Goal: Complete application form

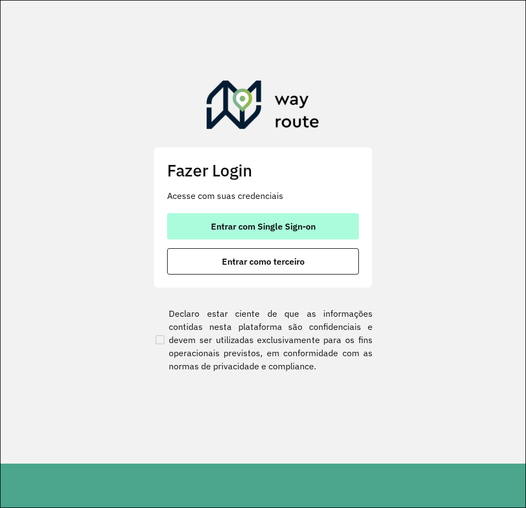
click at [310, 231] on span "Entrar com Single Sign-on" at bounding box center [263, 226] width 105 height 9
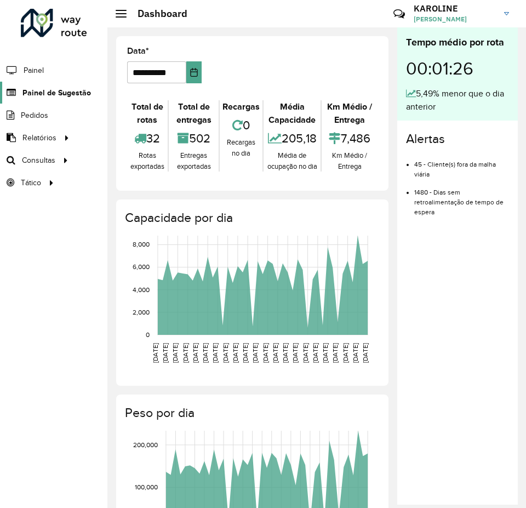
click at [60, 88] on span "Painel de Sugestão" at bounding box center [56, 93] width 68 height 12
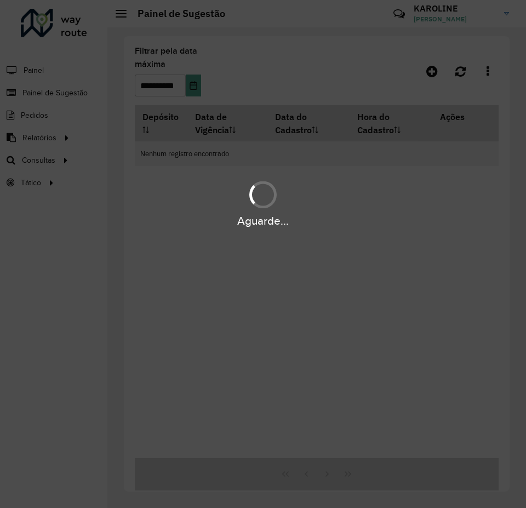
click at [434, 79] on div "Aguarde..." at bounding box center [263, 254] width 526 height 508
click at [434, 73] on div "Aguarde..." at bounding box center [263, 254] width 526 height 508
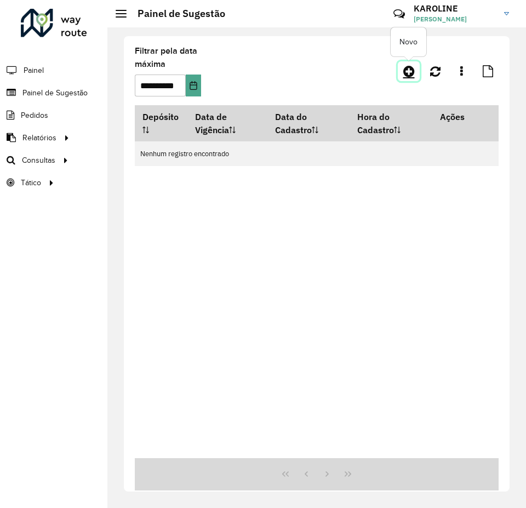
click at [398, 72] on link at bounding box center [409, 71] width 22 height 20
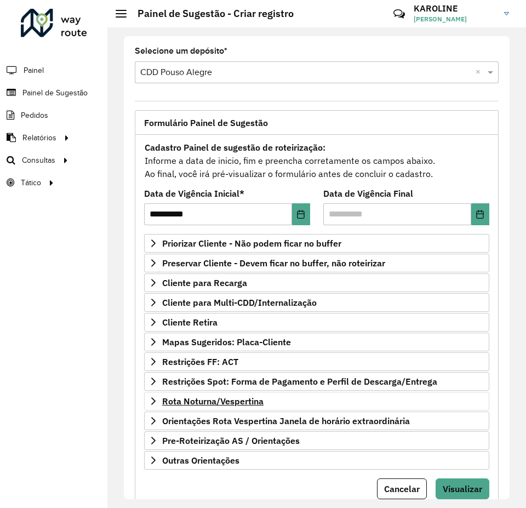
scroll to position [38, 0]
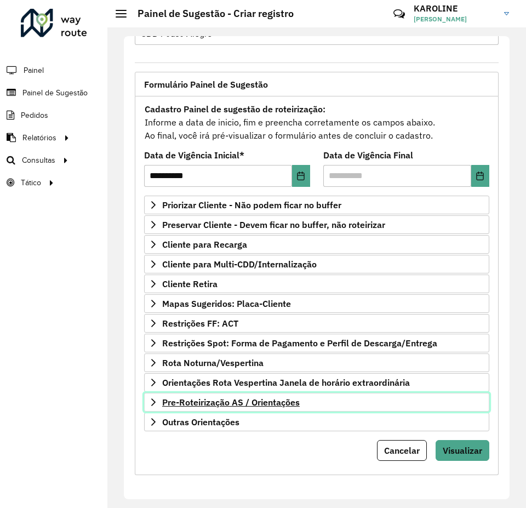
click at [198, 401] on span "Pre-Roteirização AS / Orientações" at bounding box center [230, 402] width 137 height 9
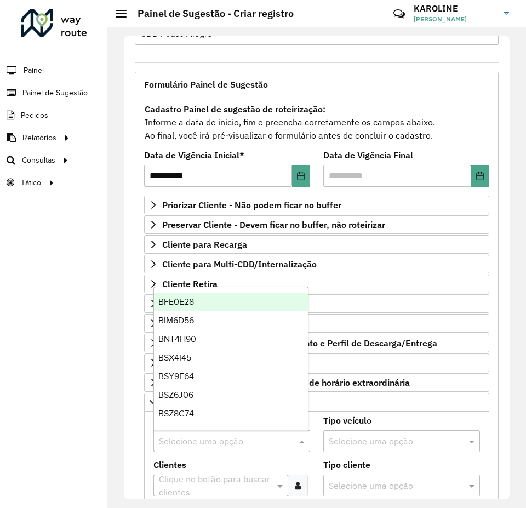
click at [182, 437] on input "text" at bounding box center [221, 441] width 124 height 13
type input "**"
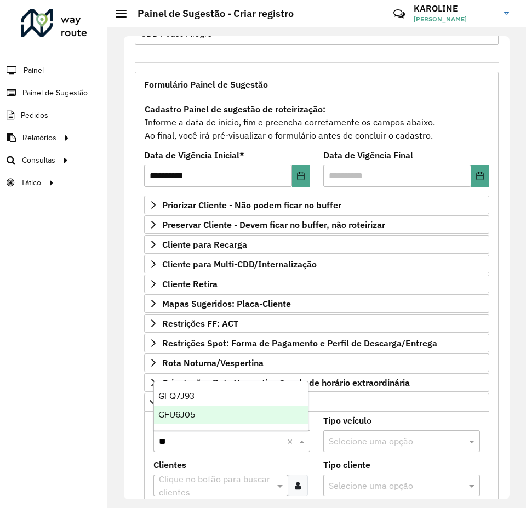
click at [186, 418] on span "GFU6J05" at bounding box center [176, 414] width 37 height 9
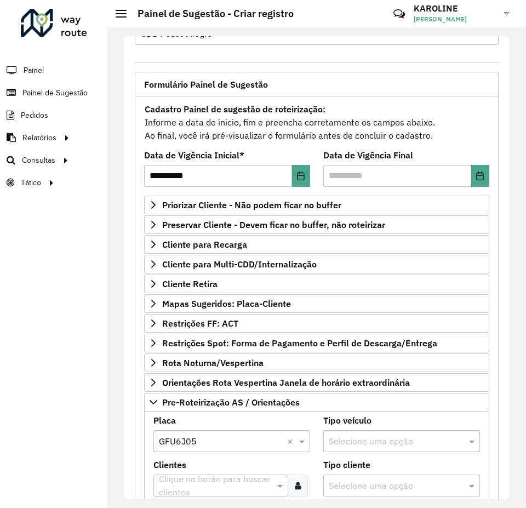
click at [189, 484] on input "text" at bounding box center [215, 485] width 118 height 13
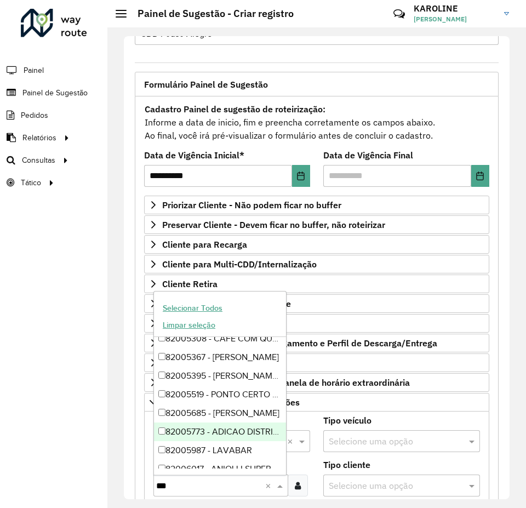
scroll to position [767, 0]
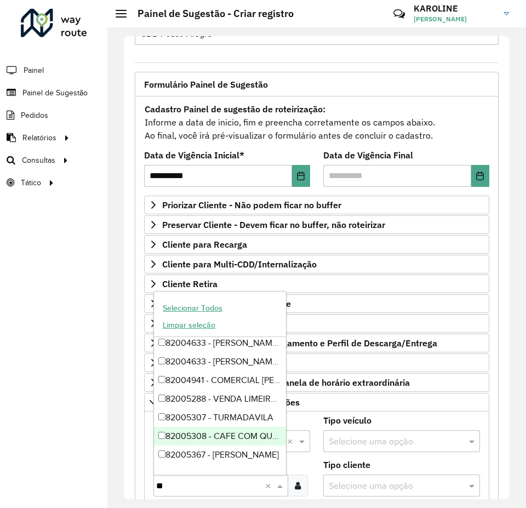
type input "*"
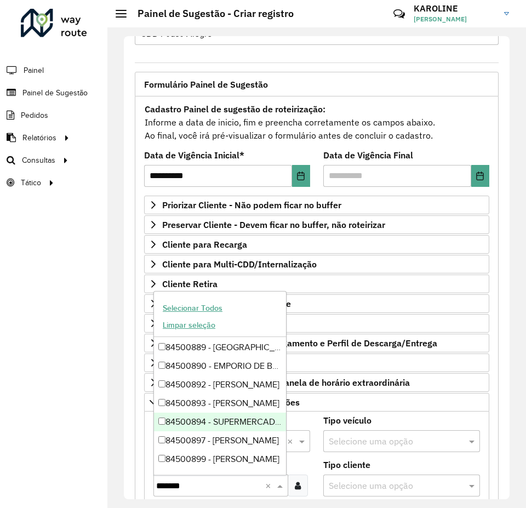
scroll to position [0, 0]
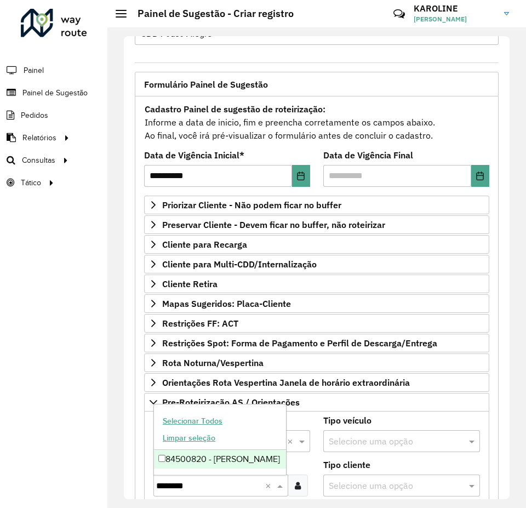
type input "********"
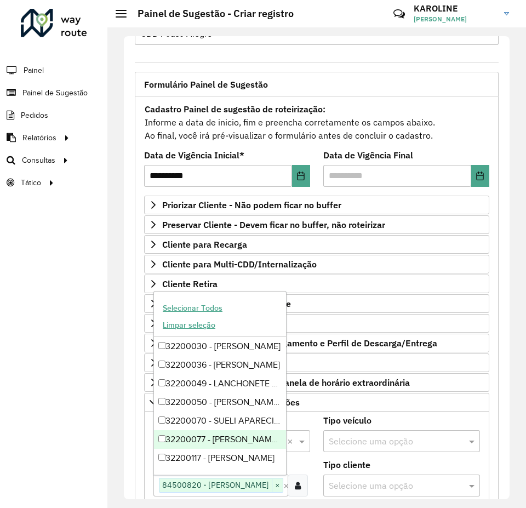
scroll to position [110, 0]
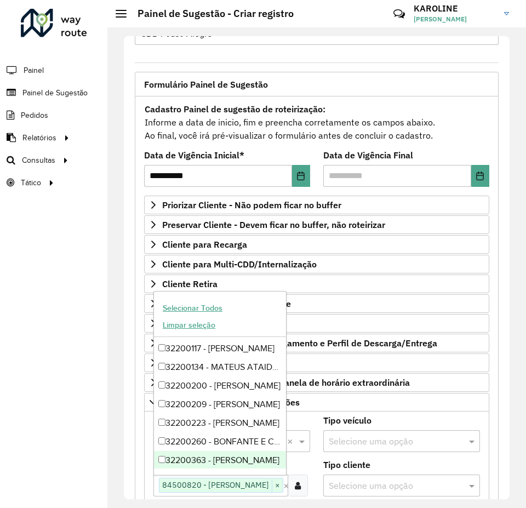
click at [308, 500] on div "**********" at bounding box center [316, 267] width 419 height 480
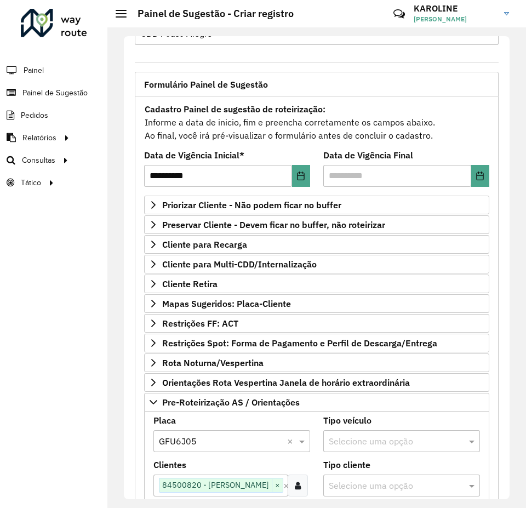
scroll to position [257, 0]
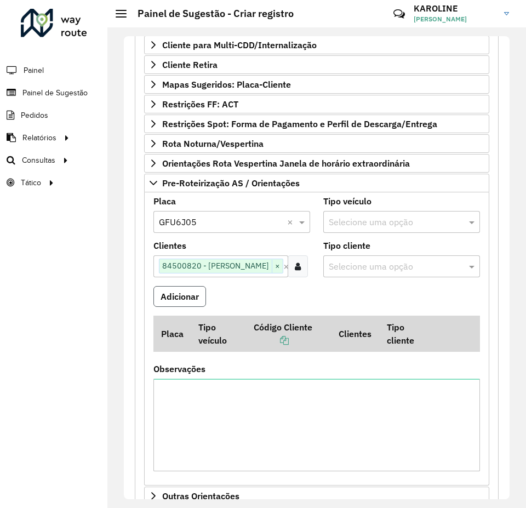
click at [182, 301] on button "Adicionar" at bounding box center [179, 296] width 53 height 21
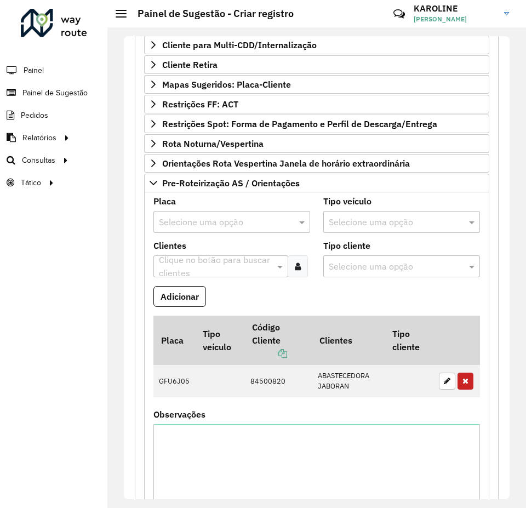
click at [193, 221] on input "text" at bounding box center [221, 222] width 124 height 13
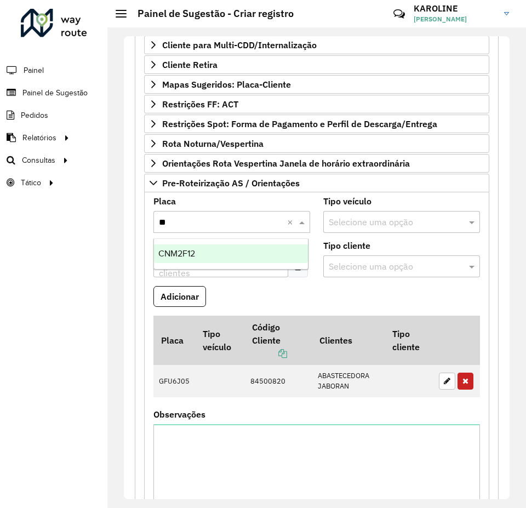
type input "***"
click at [191, 254] on span "CNM2F12" at bounding box center [176, 253] width 37 height 9
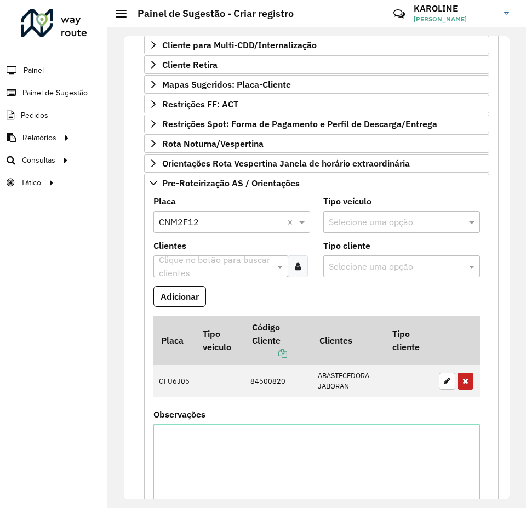
click at [202, 263] on input "text" at bounding box center [215, 266] width 118 height 13
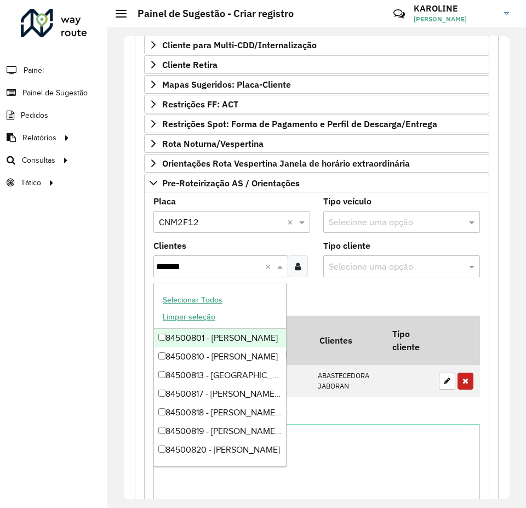
type input "********"
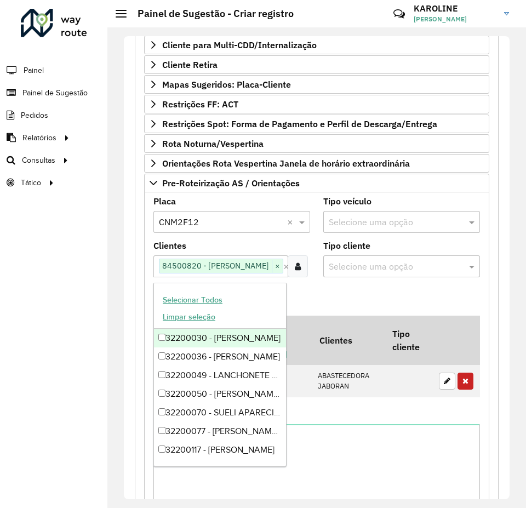
click at [398, 291] on formly-field "Adicionar" at bounding box center [317, 301] width 340 height 30
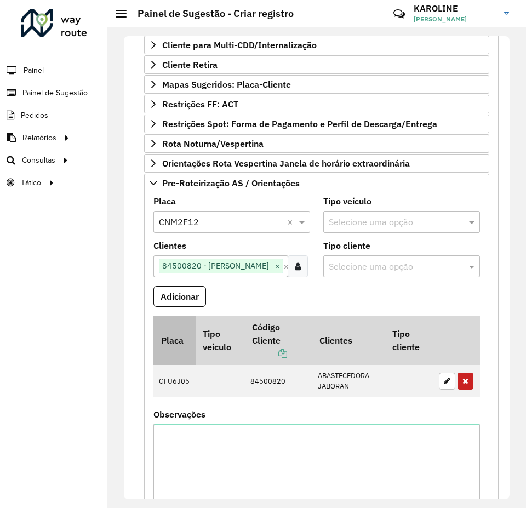
click at [185, 317] on th "Placa" at bounding box center [174, 340] width 42 height 49
click at [170, 291] on button "Adicionar" at bounding box center [179, 296] width 53 height 21
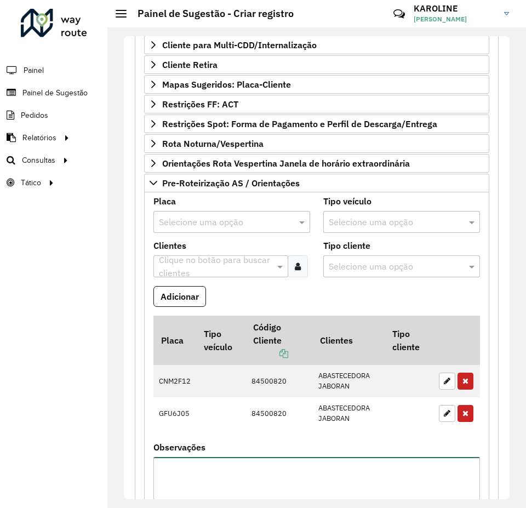
drag, startPoint x: 217, startPoint y: 485, endPoint x: 211, endPoint y: 481, distance: 7.5
click at [213, 483] on textarea "Observações" at bounding box center [316, 503] width 326 height 93
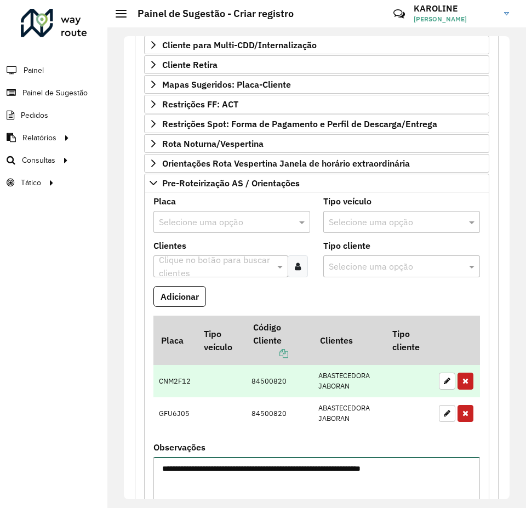
scroll to position [312, 0]
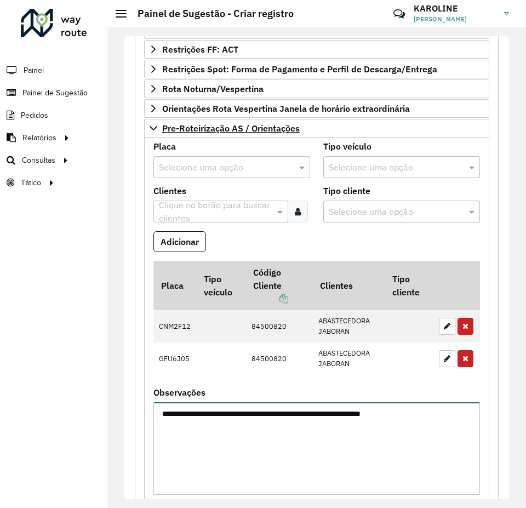
type textarea "**********"
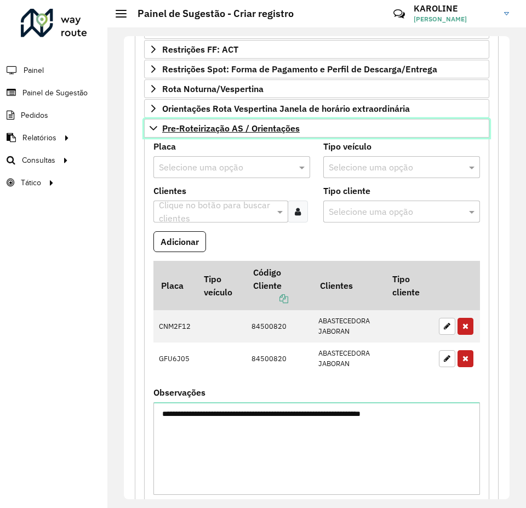
click at [152, 130] on icon at bounding box center [153, 128] width 9 height 9
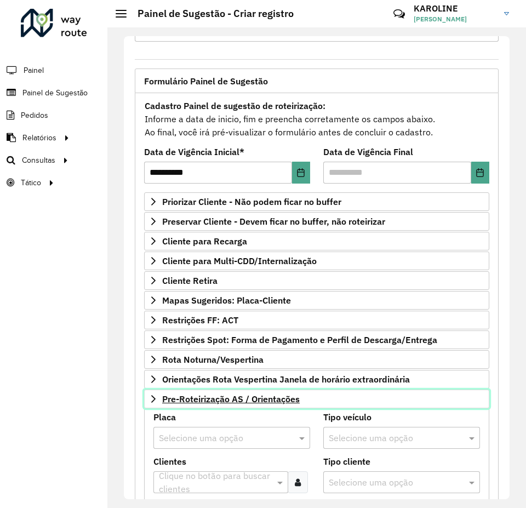
scroll to position [38, 0]
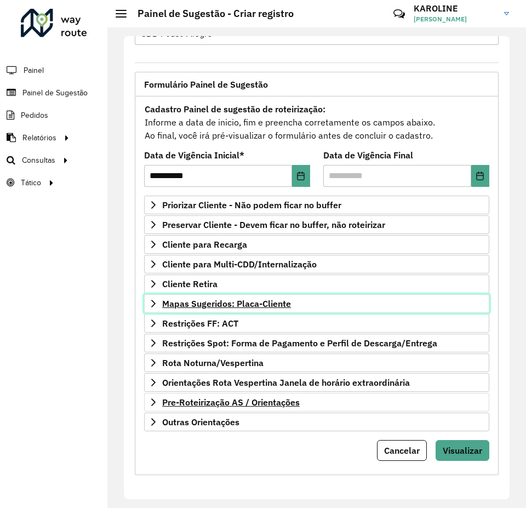
click at [253, 306] on span "Mapas Sugeridos: Placa-Cliente" at bounding box center [226, 303] width 129 height 9
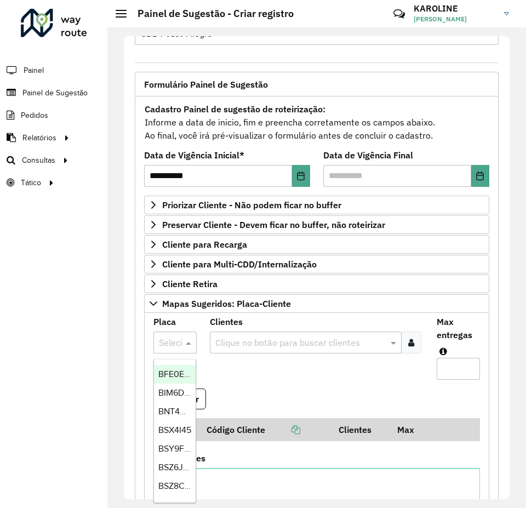
click at [176, 341] on div at bounding box center [174, 342] width 43 height 14
type input "***"
click at [171, 366] on div "JBS8I15" at bounding box center [175, 374] width 42 height 19
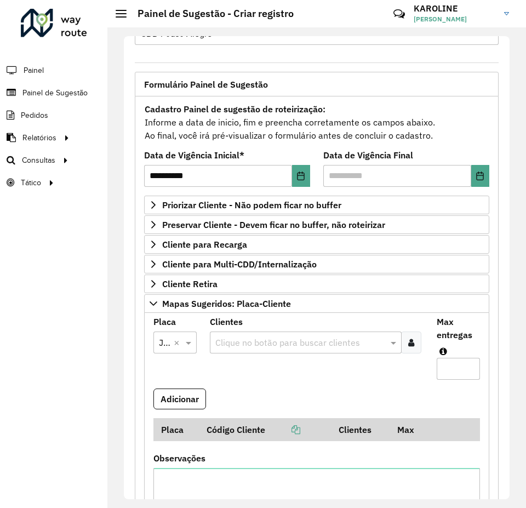
scroll to position [0, 0]
click at [346, 339] on input "text" at bounding box center [300, 342] width 175 height 13
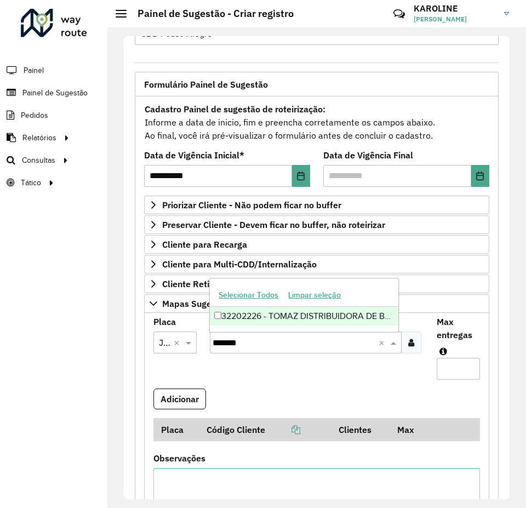
type input "********"
click at [217, 320] on div "32202226 - TOMAZ DISTRIBUIDORA DE BEBIDAS EIRELI" at bounding box center [304, 316] width 188 height 19
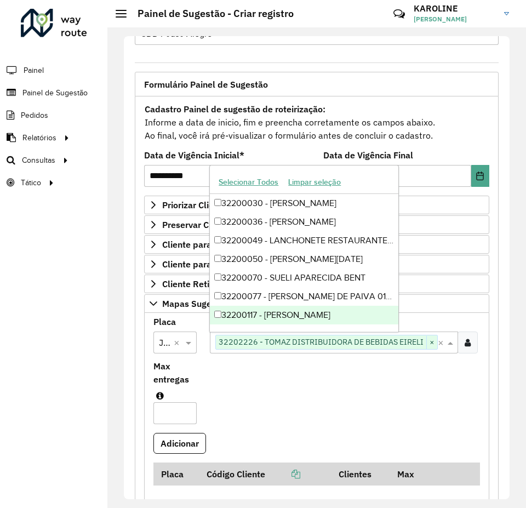
click at [163, 415] on input "Max entregas" at bounding box center [174, 413] width 43 height 22
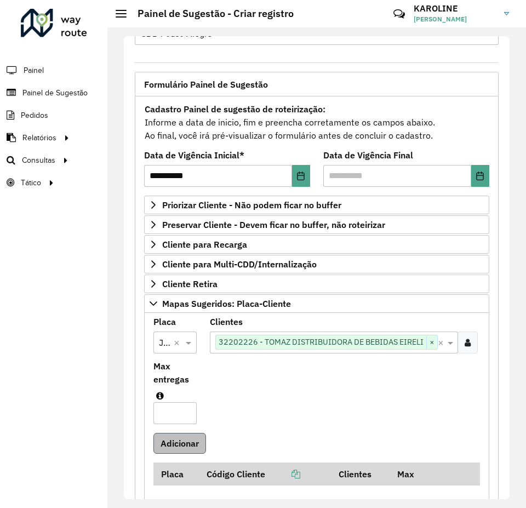
type input "*"
click at [200, 442] on button "Adicionar" at bounding box center [179, 443] width 53 height 21
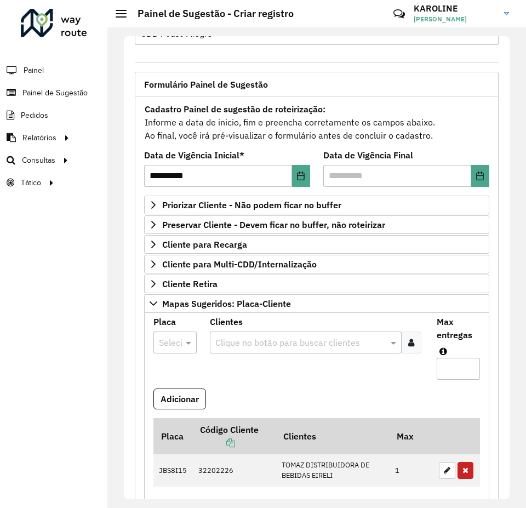
scroll to position [93, 0]
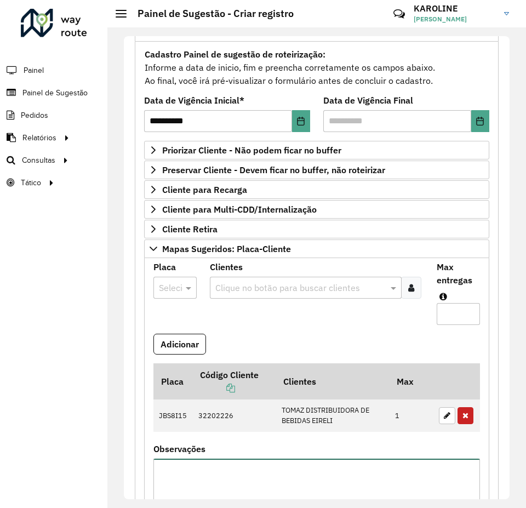
click at [328, 473] on textarea "Observações" at bounding box center [316, 505] width 326 height 93
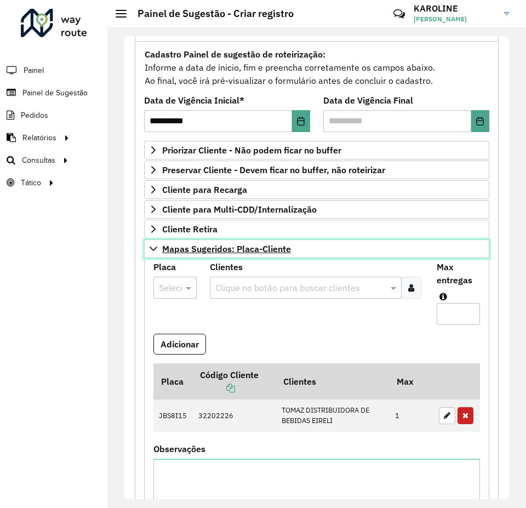
click at [156, 244] on icon at bounding box center [153, 248] width 9 height 9
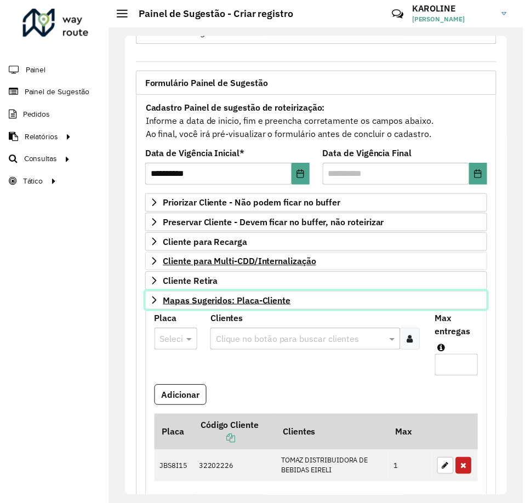
scroll to position [38, 0]
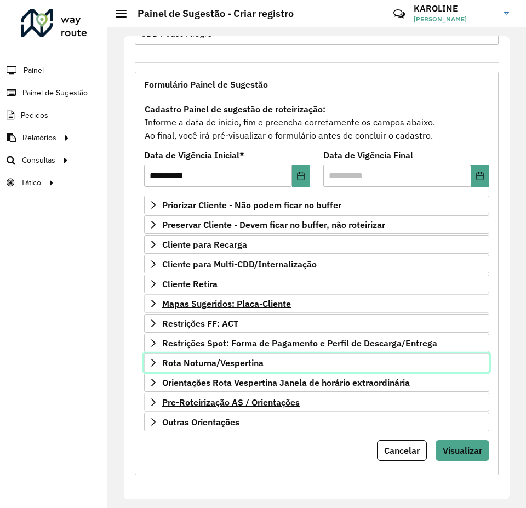
click at [239, 364] on span "Rota Noturna/Vespertina" at bounding box center [212, 362] width 101 height 9
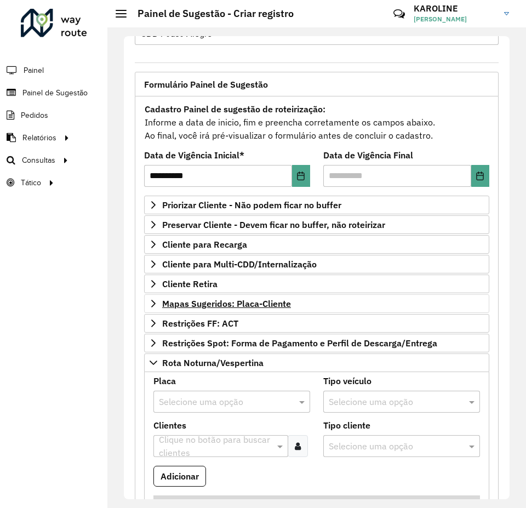
click at [177, 404] on input "text" at bounding box center [221, 402] width 124 height 13
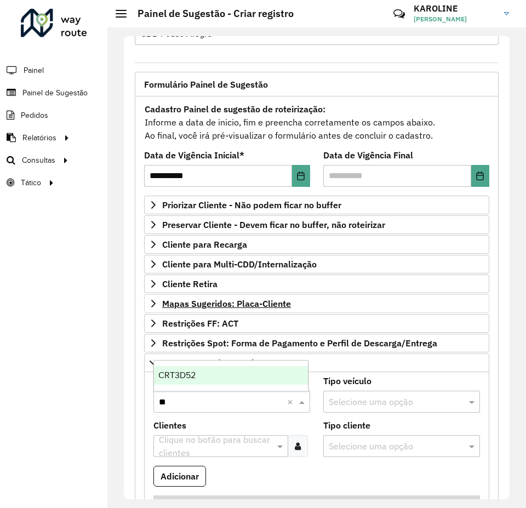
type input "***"
click at [182, 373] on span "CRT3D52" at bounding box center [176, 374] width 37 height 9
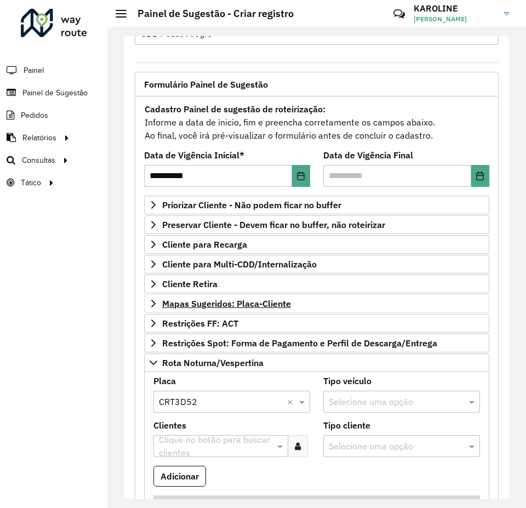
click at [297, 445] on icon at bounding box center [298, 446] width 6 height 9
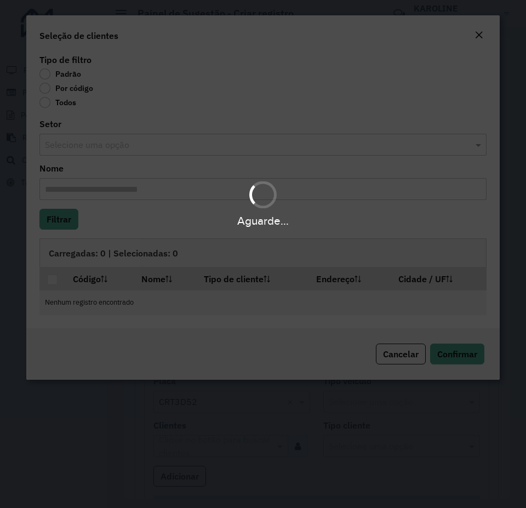
click at [51, 92] on div "Aguarde..." at bounding box center [263, 254] width 526 height 508
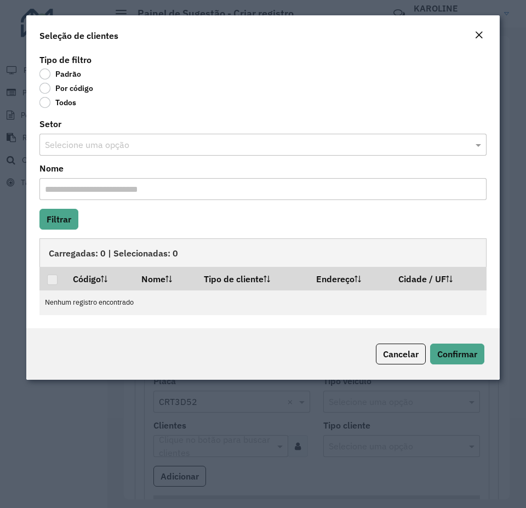
click at [43, 88] on label "Por código" at bounding box center [66, 88] width 54 height 11
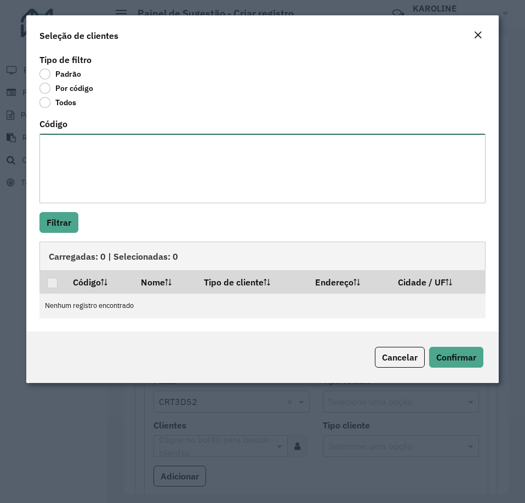
click at [154, 155] on textarea "Código" at bounding box center [262, 169] width 446 height 70
paste textarea "***** **** **** **** **** **** ***** **** **** **** ***** *****"
type textarea "***** **** **** **** **** **** ***** **** **** **** ***** *****"
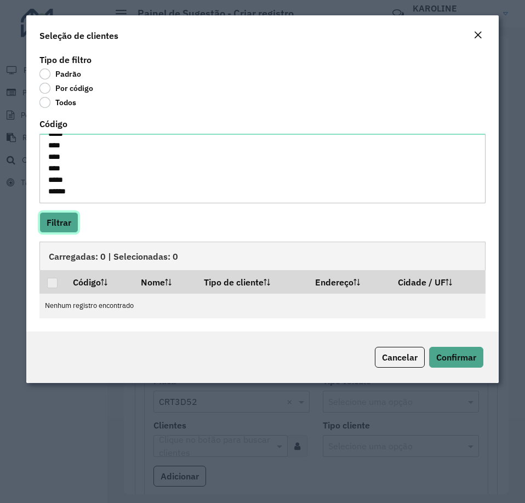
click at [58, 220] on button "Filtrar" at bounding box center [58, 222] width 39 height 21
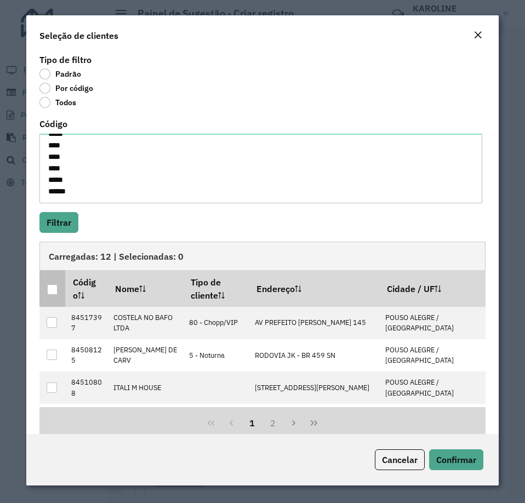
click at [51, 297] on th at bounding box center [52, 288] width 26 height 36
click at [56, 291] on div at bounding box center [52, 289] width 10 height 10
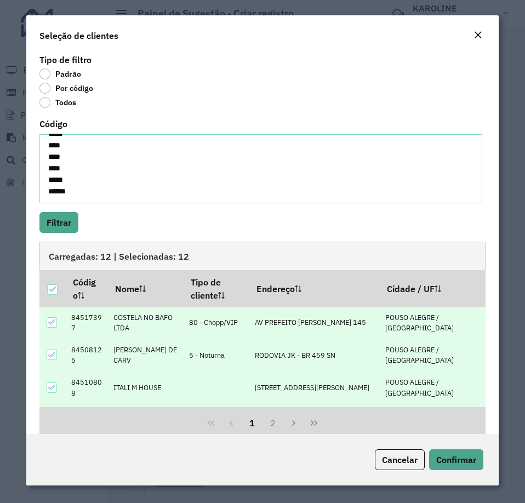
click at [460, 472] on div "Cancelar Confirmar" at bounding box center [262, 459] width 472 height 51
click at [455, 464] on span "Confirmar" at bounding box center [456, 459] width 40 height 11
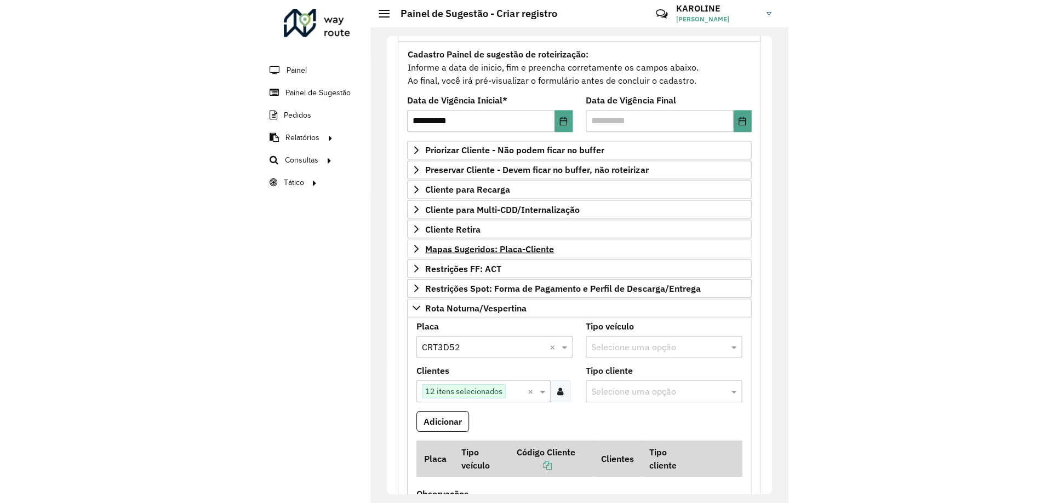
scroll to position [257, 0]
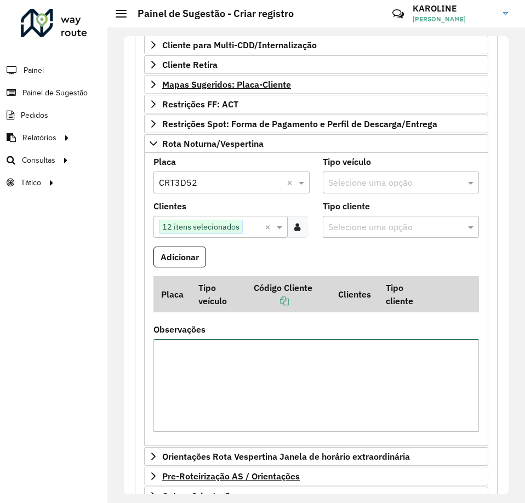
click at [200, 384] on textarea "Observações" at bounding box center [315, 385] width 325 height 93
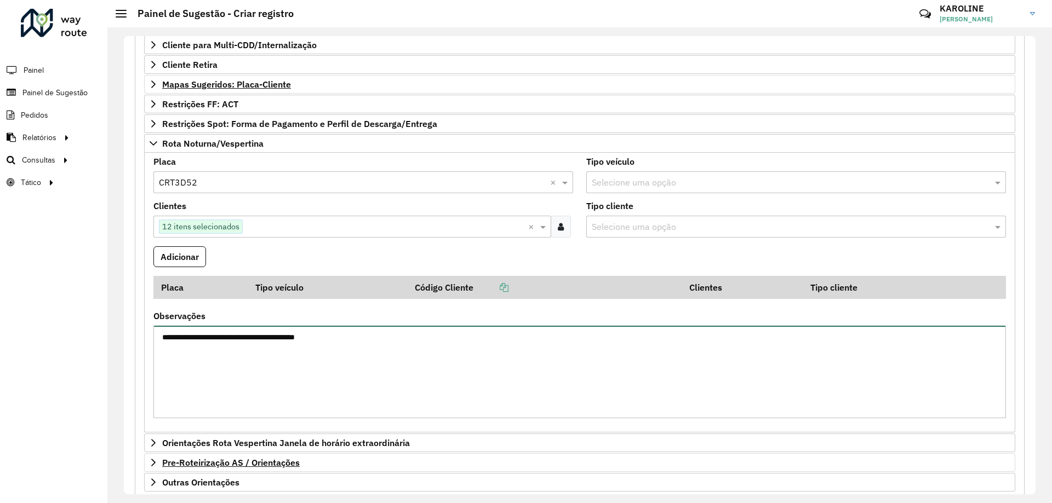
scroll to position [323, 0]
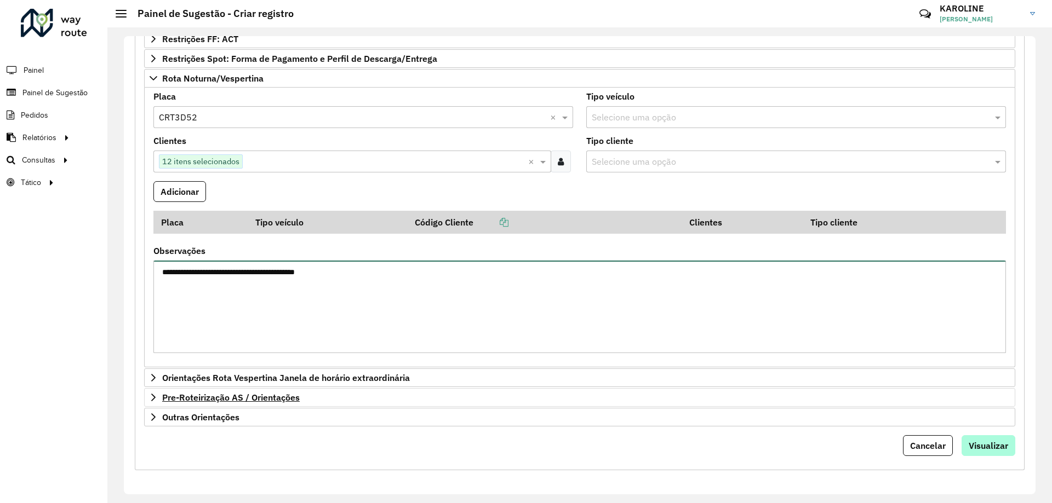
type textarea "**********"
click at [525, 443] on span "Visualizar" at bounding box center [988, 445] width 39 height 11
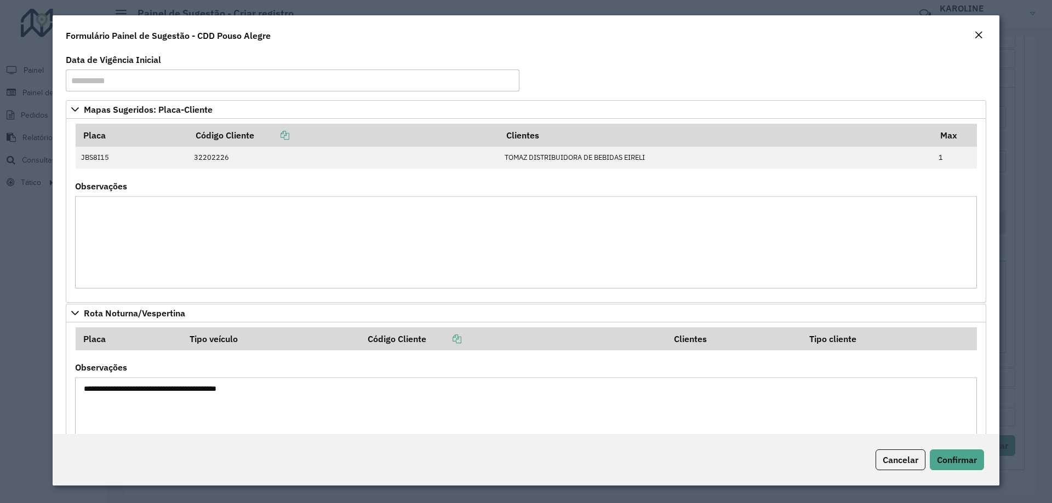
scroll to position [55, 0]
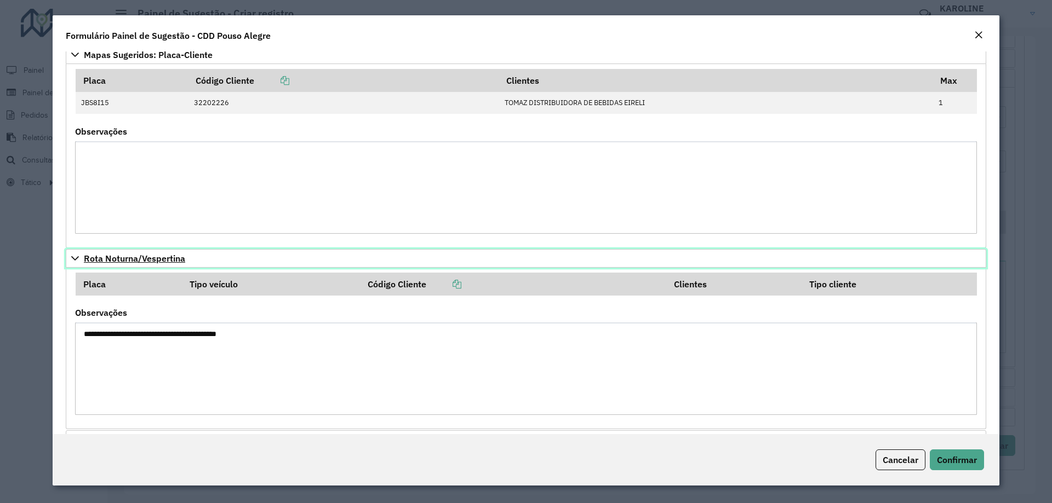
click at [77, 256] on icon at bounding box center [75, 258] width 9 height 9
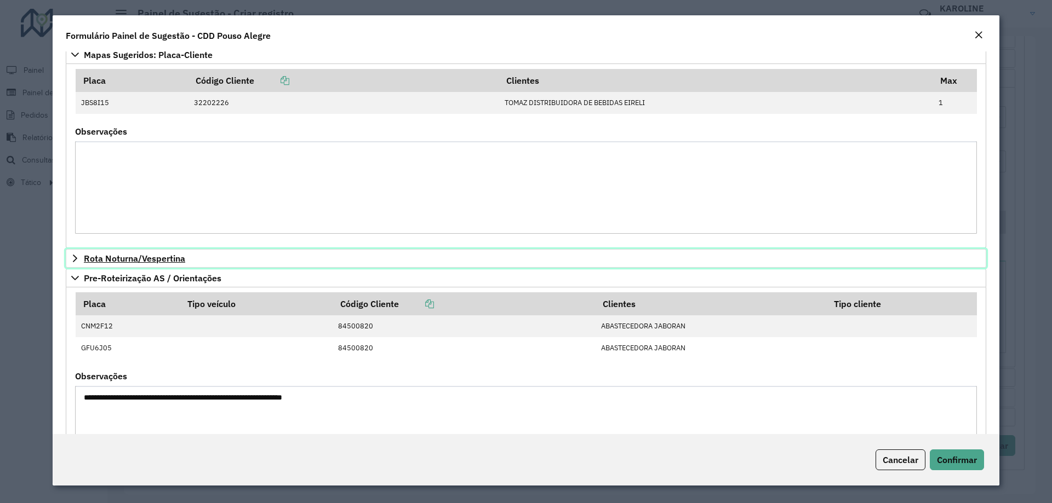
click at [78, 258] on icon at bounding box center [75, 258] width 9 height 9
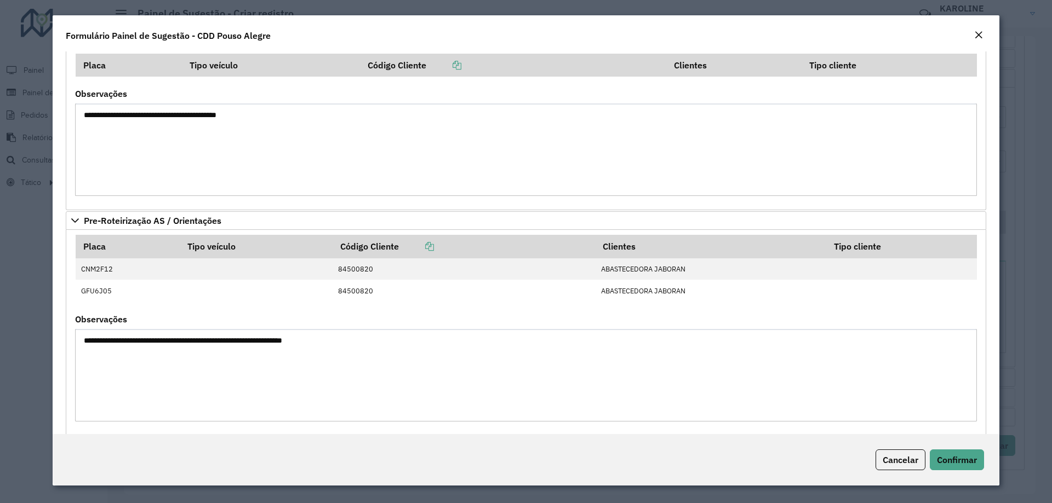
scroll to position [290, 0]
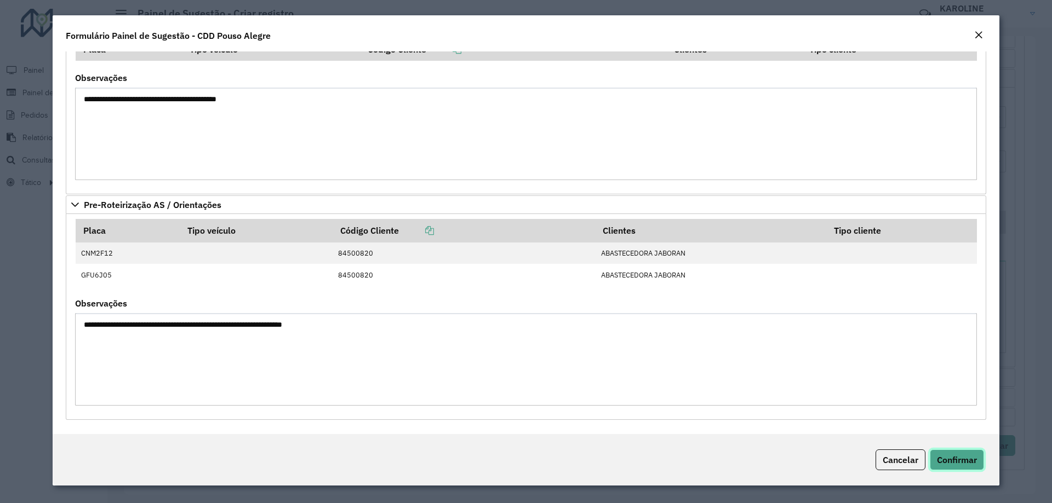
click at [525, 467] on button "Confirmar" at bounding box center [957, 460] width 54 height 21
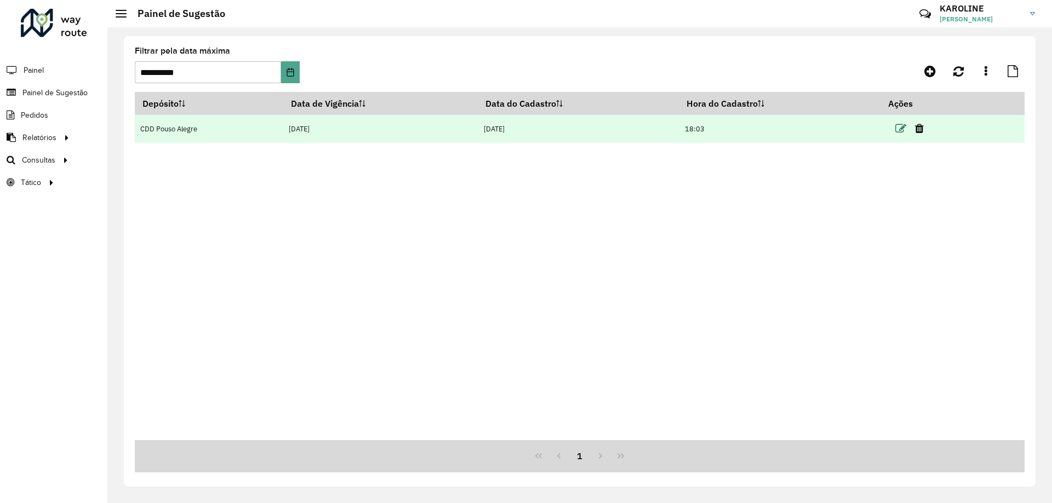
click at [525, 129] on icon at bounding box center [900, 128] width 11 height 11
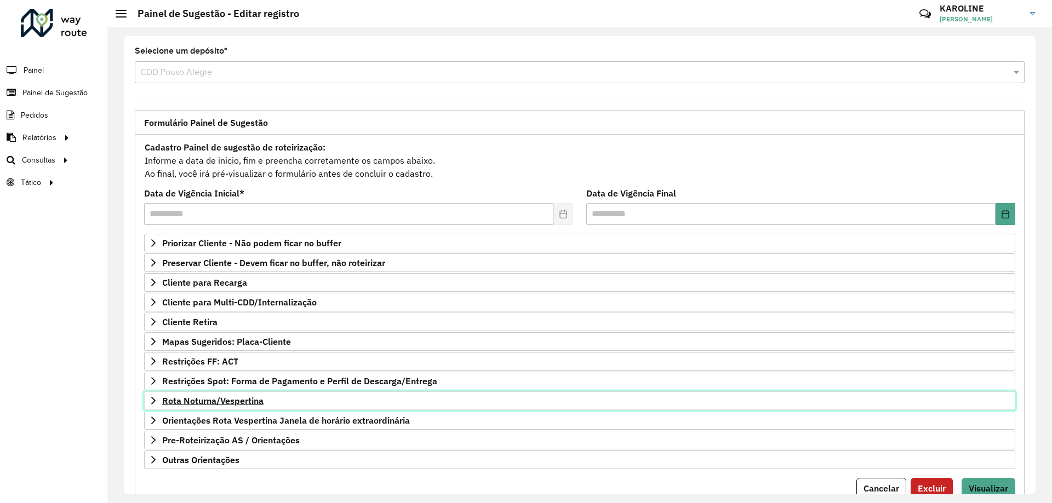
click at [225, 400] on span "Rota Noturna/Vespertina" at bounding box center [212, 401] width 101 height 9
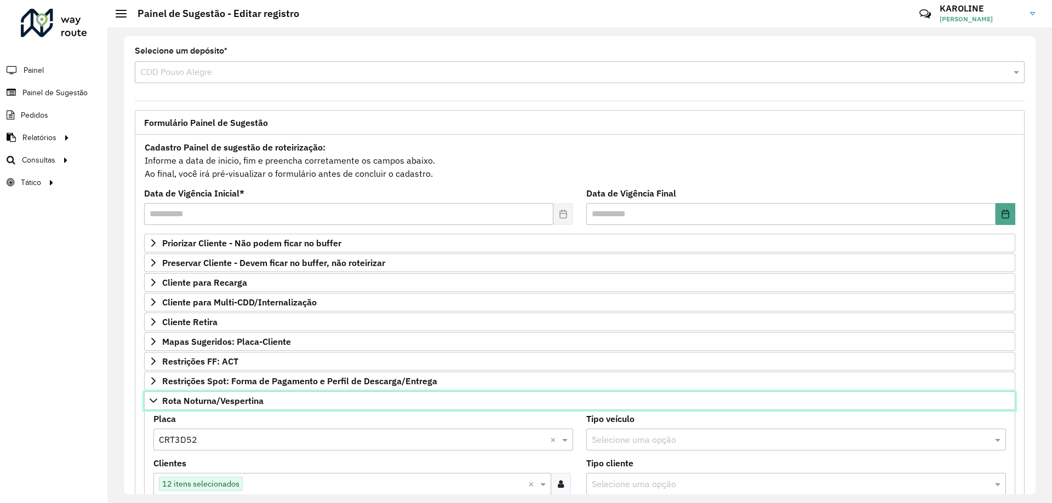
scroll to position [219, 0]
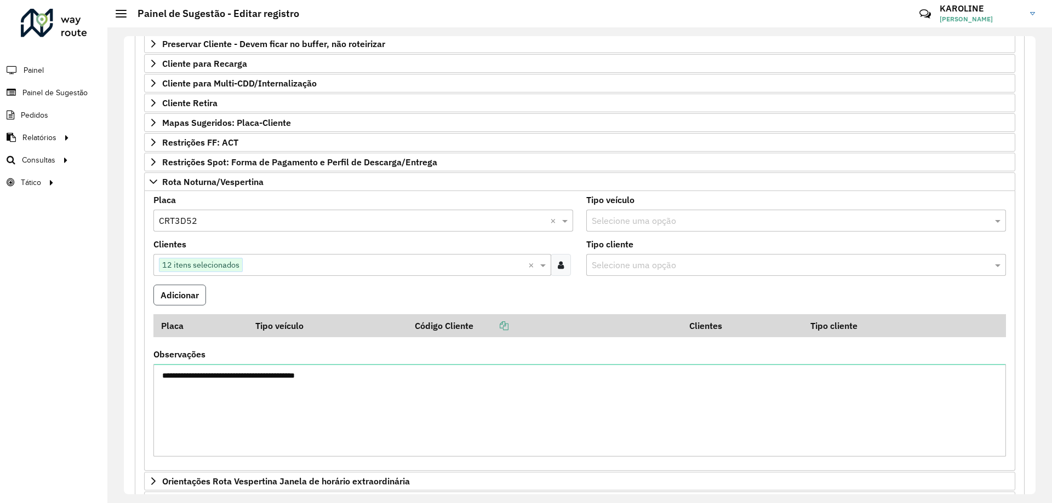
click at [193, 296] on button "Adicionar" at bounding box center [179, 295] width 53 height 21
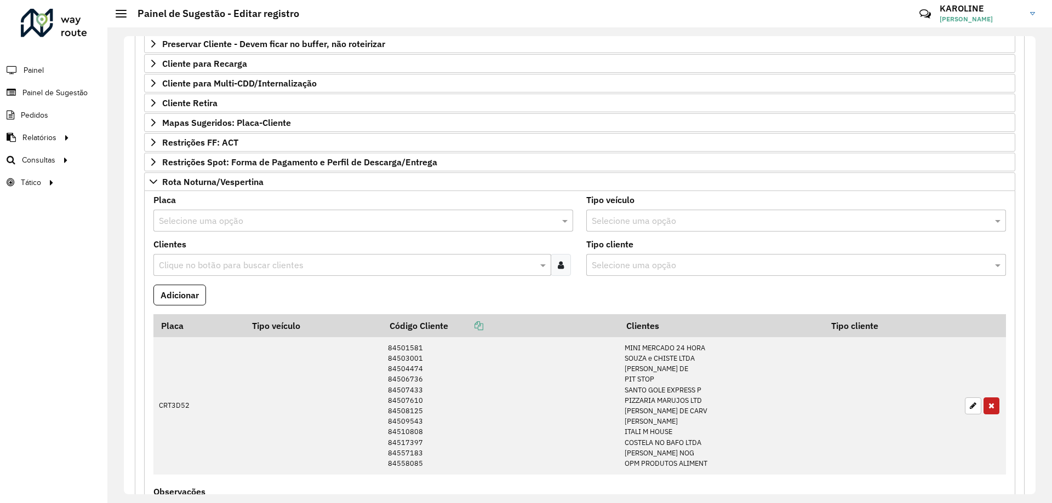
scroll to position [438, 0]
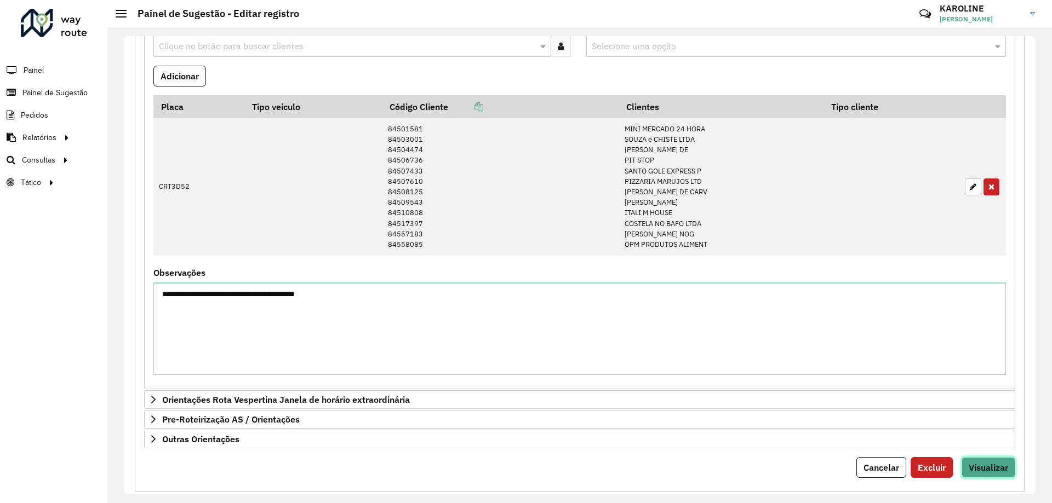
click at [525, 463] on span "Visualizar" at bounding box center [988, 467] width 39 height 11
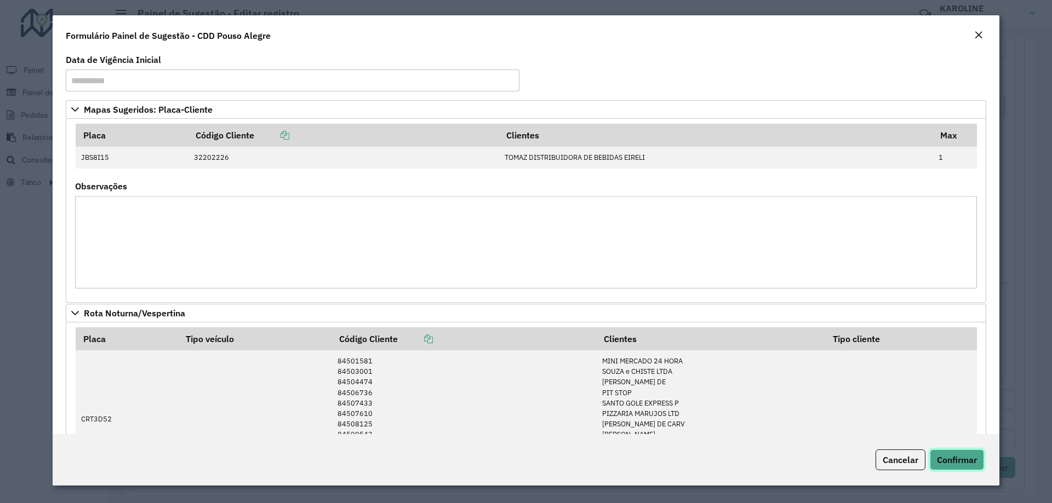
click at [525, 468] on button "Confirmar" at bounding box center [957, 460] width 54 height 21
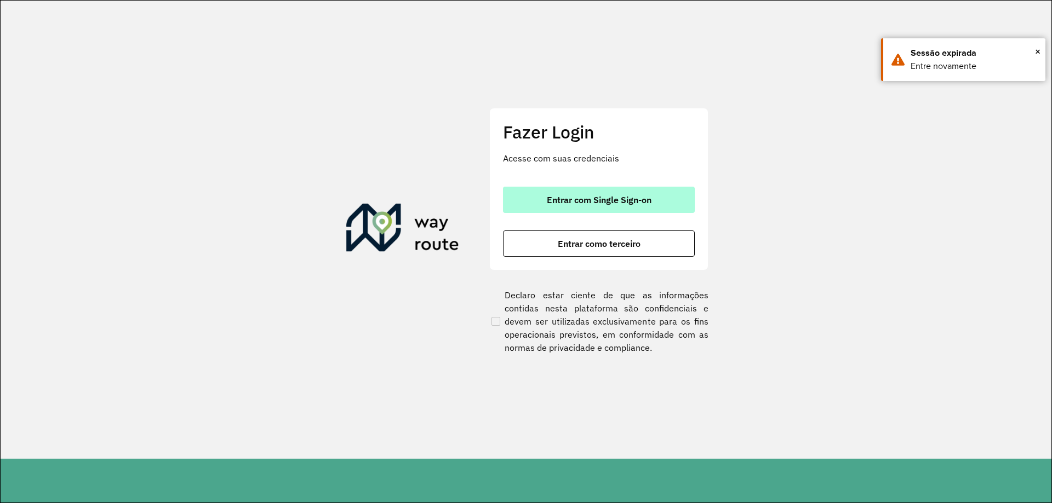
click at [658, 211] on button "Entrar com Single Sign-on" at bounding box center [599, 200] width 192 height 26
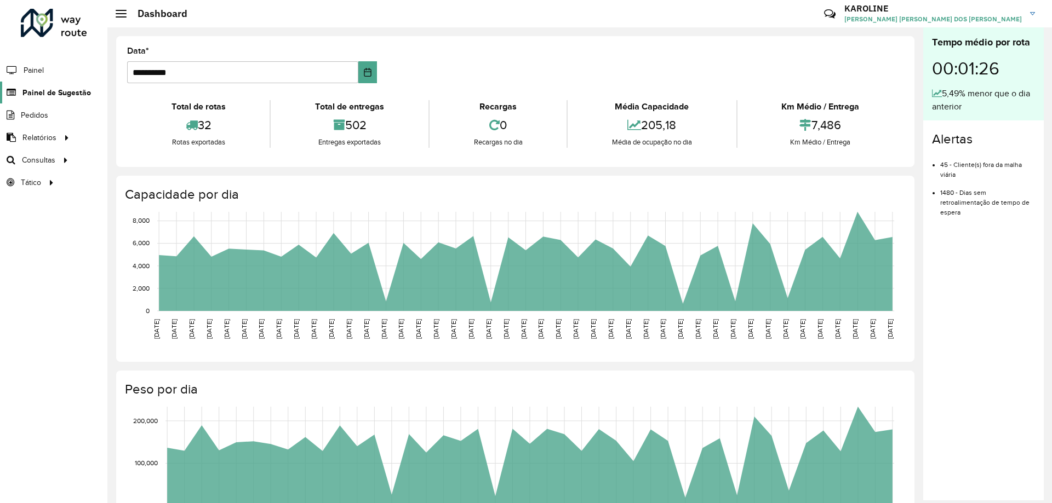
click at [39, 94] on span "Painel de Sugestão" at bounding box center [56, 93] width 68 height 12
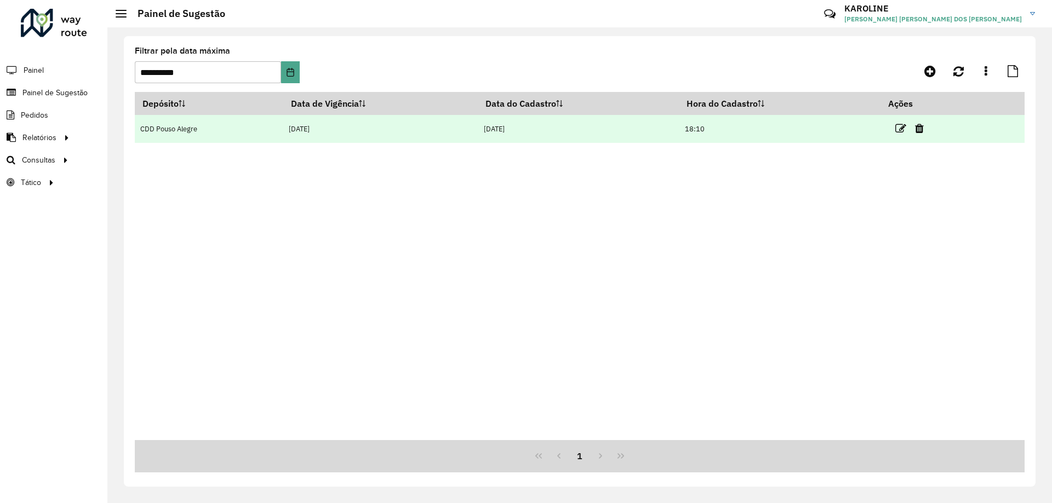
click at [895, 134] on td at bounding box center [914, 128] width 66 height 27
click at [901, 129] on icon at bounding box center [900, 128] width 11 height 11
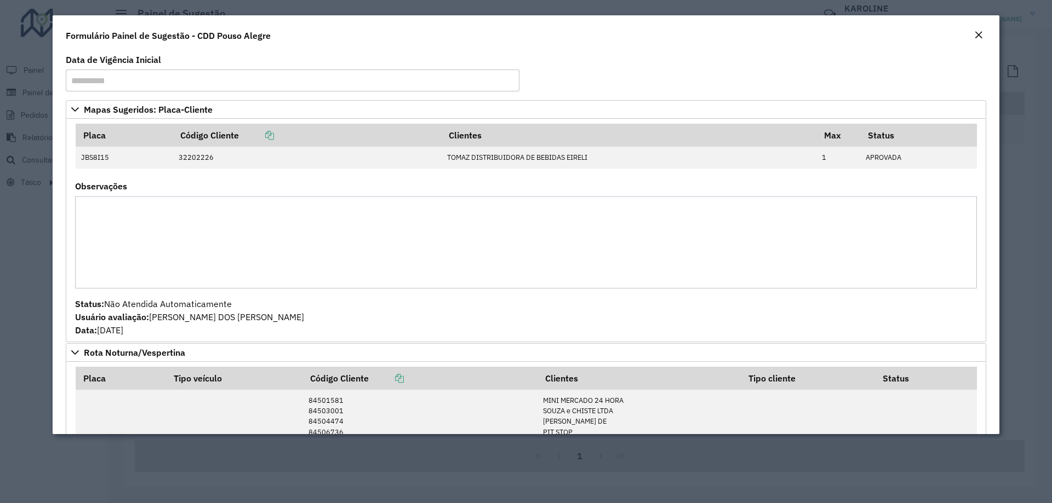
click at [977, 34] on em "Close" at bounding box center [978, 35] width 9 height 9
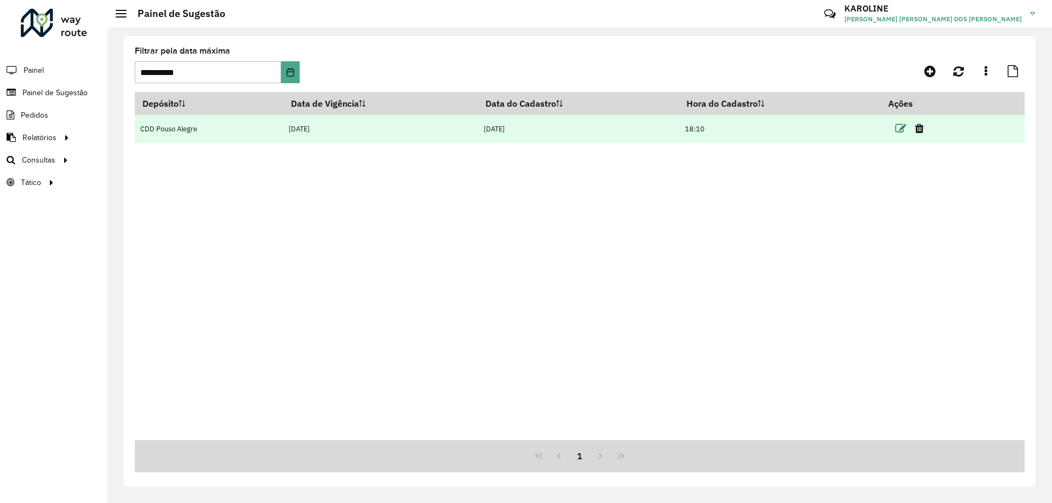
click at [905, 127] on icon at bounding box center [900, 128] width 11 height 11
